Goal: Download file/media

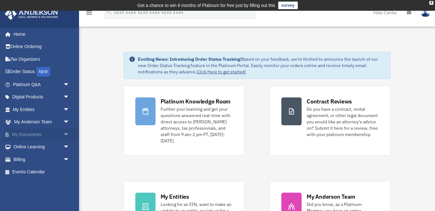
click at [67, 134] on span "arrow_drop_down" at bounding box center [69, 134] width 13 height 13
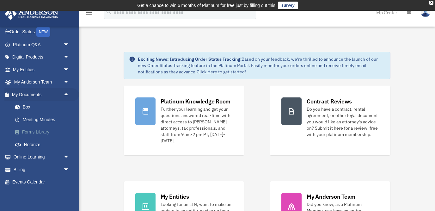
click at [29, 132] on link "Forms Library" at bounding box center [44, 132] width 70 height 13
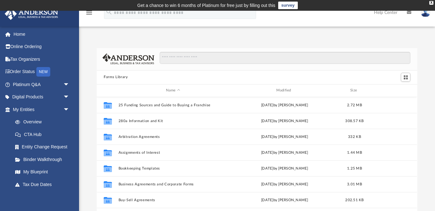
scroll to position [144, 320]
click at [56, 160] on link "Binder Walkthrough" at bounding box center [44, 159] width 70 height 13
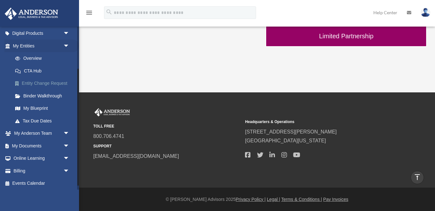
scroll to position [65, 0]
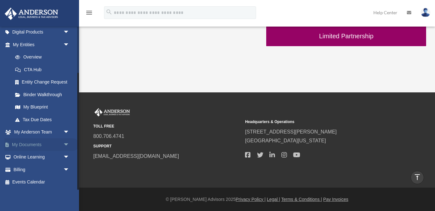
click at [67, 144] on span "arrow_drop_down" at bounding box center [69, 144] width 13 height 13
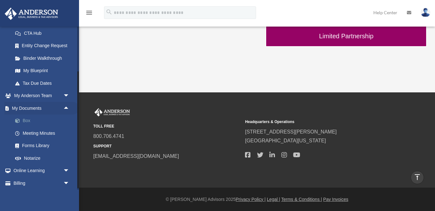
scroll to position [115, 0]
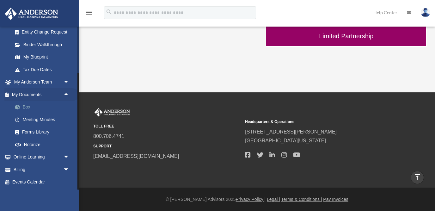
click at [19, 107] on span at bounding box center [21, 107] width 4 height 4
click at [28, 107] on link "Box" at bounding box center [44, 107] width 70 height 13
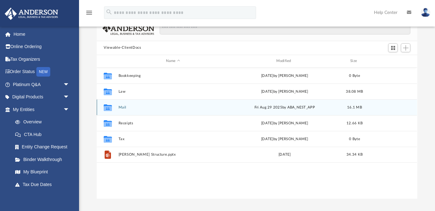
scroll to position [59, 0]
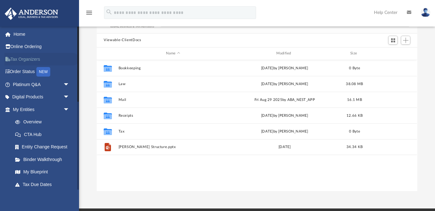
click at [34, 60] on link "Tax Organizers" at bounding box center [41, 59] width 75 height 13
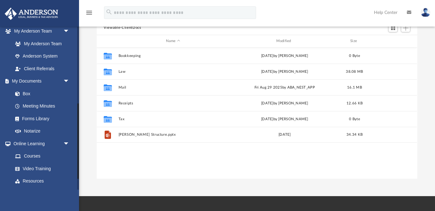
scroll to position [165, 0]
click at [26, 94] on link "Box" at bounding box center [44, 94] width 70 height 13
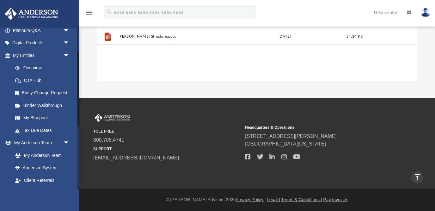
scroll to position [53, 0]
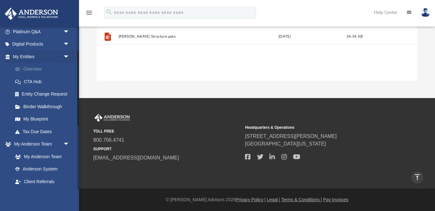
click at [37, 69] on link "Overview" at bounding box center [44, 69] width 70 height 13
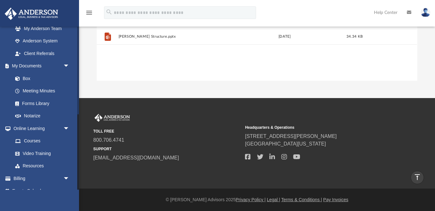
scroll to position [190, 0]
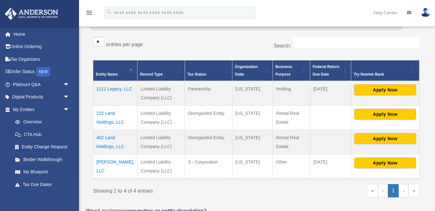
scroll to position [110, 0]
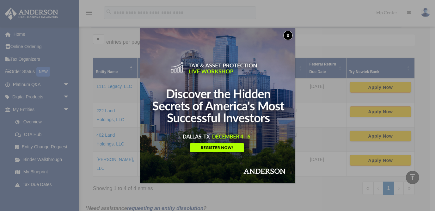
click at [289, 34] on button "x" at bounding box center [287, 35] width 9 height 9
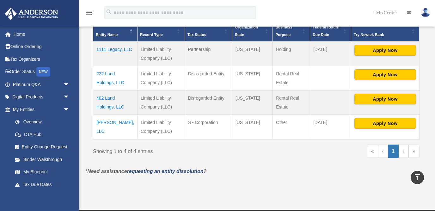
scroll to position [160, 0]
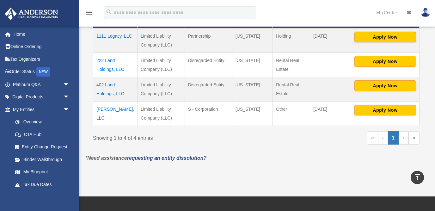
click at [108, 84] on td "402 Land Holdings, LLC" at bounding box center [115, 89] width 44 height 24
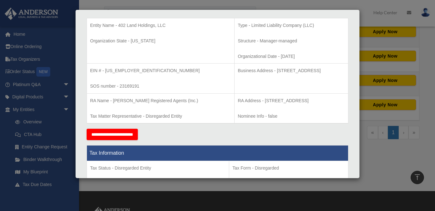
scroll to position [0, 0]
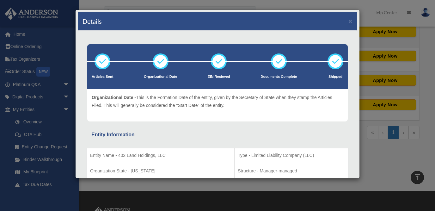
click at [55, 128] on div "Details × Articles Sent Organizational Date" at bounding box center [217, 105] width 435 height 211
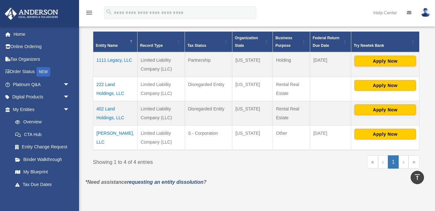
scroll to position [136, 0]
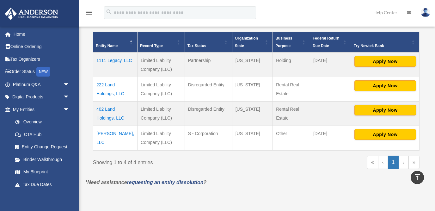
click at [108, 109] on td "402 Land Holdings, LLC" at bounding box center [115, 113] width 44 height 24
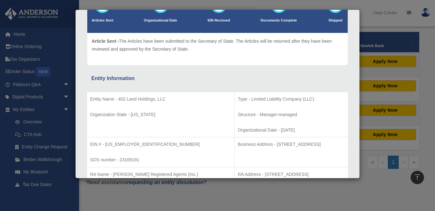
scroll to position [0, 0]
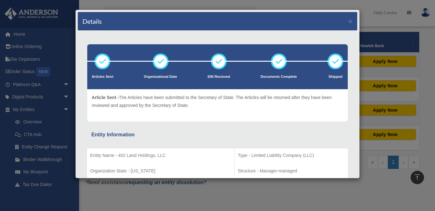
click at [163, 193] on div "Details × Articles Sent Organizational Date" at bounding box center [217, 105] width 435 height 211
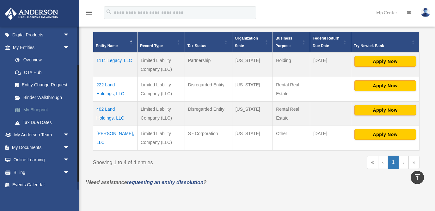
scroll to position [65, 0]
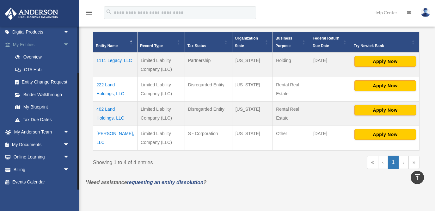
click at [67, 43] on span "arrow_drop_down" at bounding box center [69, 44] width 13 height 13
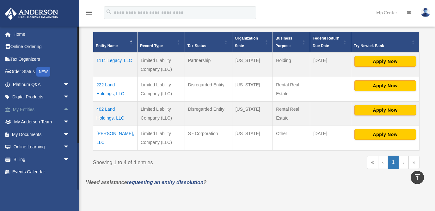
scroll to position [0, 0]
click at [67, 135] on span "arrow_drop_down" at bounding box center [69, 134] width 13 height 13
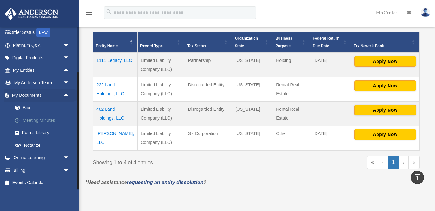
scroll to position [40, 0]
click at [28, 106] on link "Box" at bounding box center [44, 107] width 70 height 13
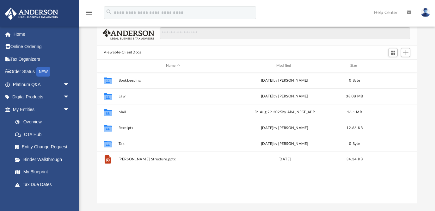
scroll to position [45, 0]
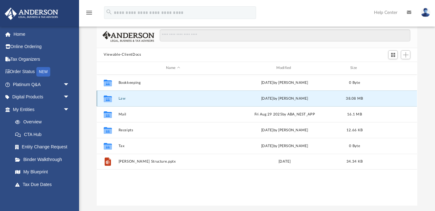
click at [121, 99] on button "Law" at bounding box center [173, 98] width 109 height 4
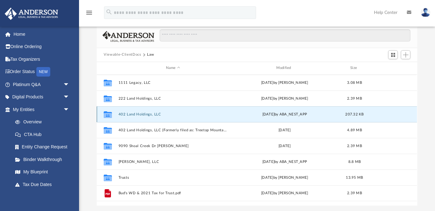
click at [127, 114] on button "402 Land Holdings, LLC" at bounding box center [173, 114] width 109 height 4
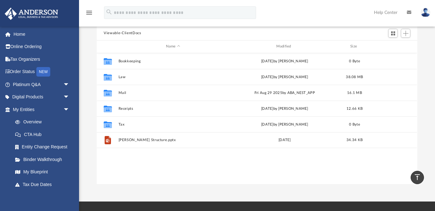
scroll to position [61, 0]
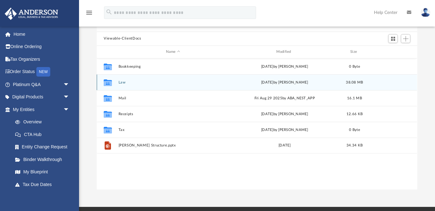
click at [110, 83] on icon "grid" at bounding box center [108, 83] width 8 height 5
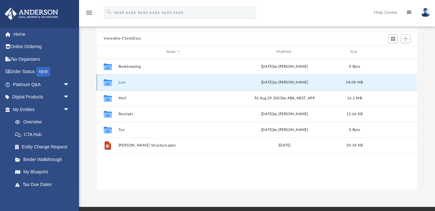
click at [109, 83] on icon "grid" at bounding box center [108, 82] width 8 height 7
click at [138, 82] on button "Law" at bounding box center [173, 82] width 109 height 4
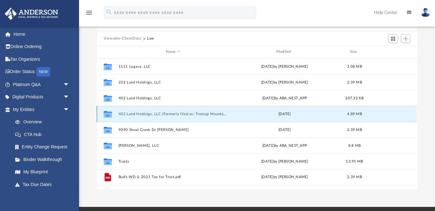
click at [173, 112] on button "402 Land Holdings, LLC (Formerly filed as: Treetop Mountain Lodge, LLC)" at bounding box center [173, 114] width 109 height 4
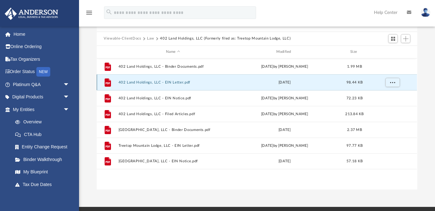
click at [180, 82] on button "402 Land Holdings, LLC - EIN Letter.pdf" at bounding box center [173, 82] width 109 height 4
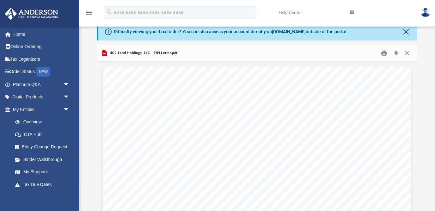
scroll to position [0, 0]
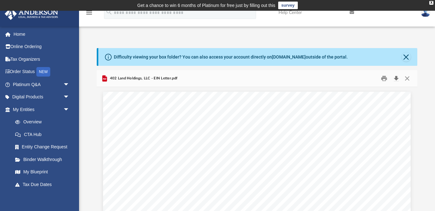
click at [397, 78] on button "Download" at bounding box center [395, 78] width 11 height 10
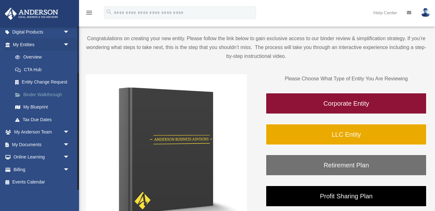
scroll to position [58, 0]
click at [67, 143] on span "arrow_drop_down" at bounding box center [69, 144] width 13 height 13
click at [27, 158] on link "Box" at bounding box center [44, 157] width 70 height 13
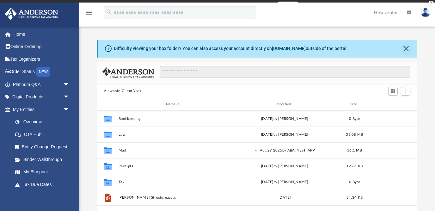
scroll to position [144, 320]
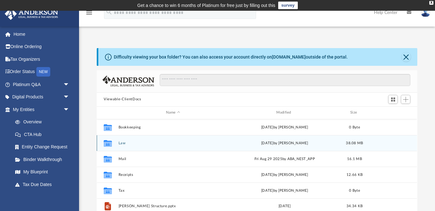
click at [139, 141] on button "Law" at bounding box center [173, 143] width 109 height 4
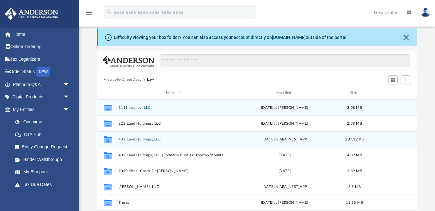
scroll to position [20, 0]
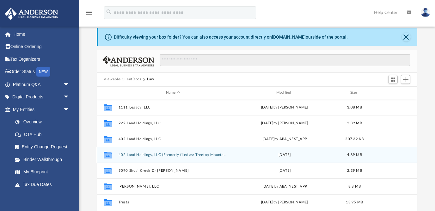
click at [236, 153] on div "[DATE]" at bounding box center [284, 155] width 109 height 6
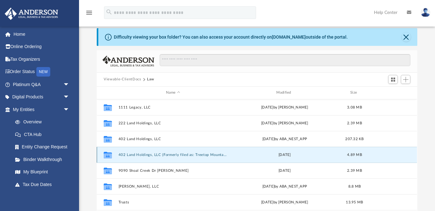
click at [237, 153] on div "[DATE]" at bounding box center [284, 155] width 109 height 6
click at [215, 156] on button "402 Land Holdings, LLC (Formerly filed as: Treetop Mountain Lodge, LLC)" at bounding box center [173, 154] width 109 height 4
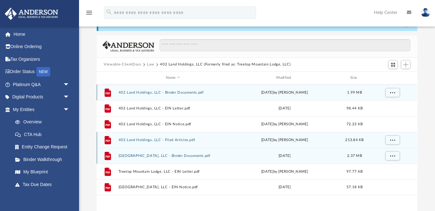
scroll to position [35, 0]
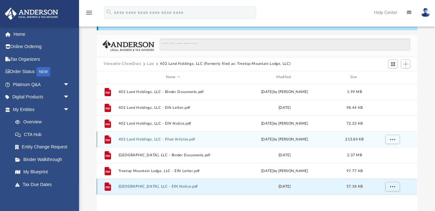
click at [225, 187] on button "[GEOGRAPHIC_DATA], LLC - EIN Notice.pdf" at bounding box center [173, 186] width 109 height 4
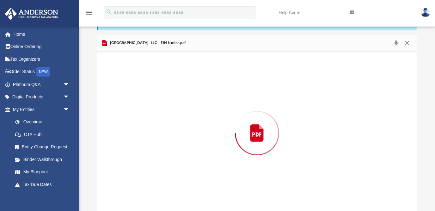
scroll to position [39, 0]
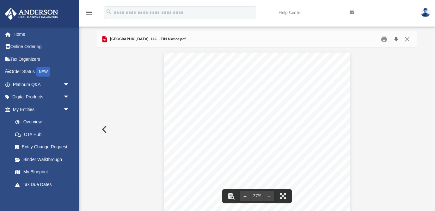
click at [398, 39] on button "Download" at bounding box center [395, 39] width 11 height 10
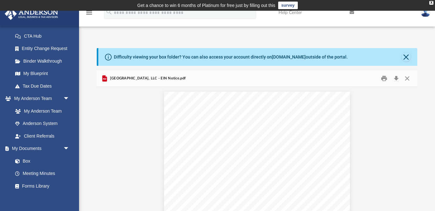
scroll to position [111, 0]
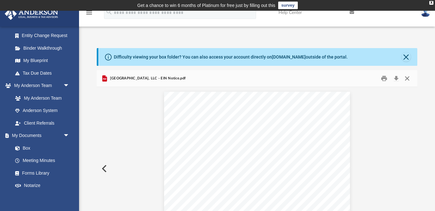
click at [408, 76] on button "Close" at bounding box center [407, 78] width 11 height 10
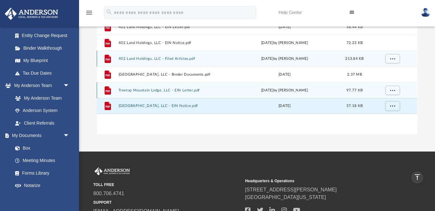
click at [243, 91] on div "[DATE] by [PERSON_NAME]" at bounding box center [284, 90] width 109 height 6
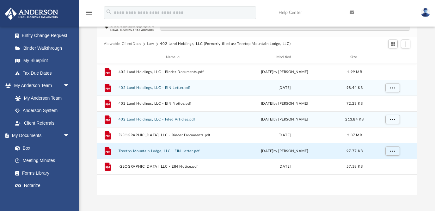
scroll to position [55, 0]
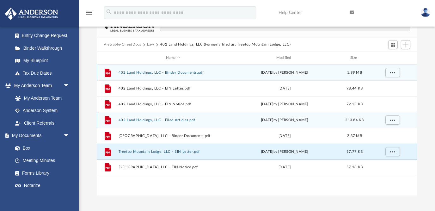
click at [239, 72] on div "[DATE] by [PERSON_NAME]" at bounding box center [284, 73] width 109 height 6
